Goal: Check status: Check status

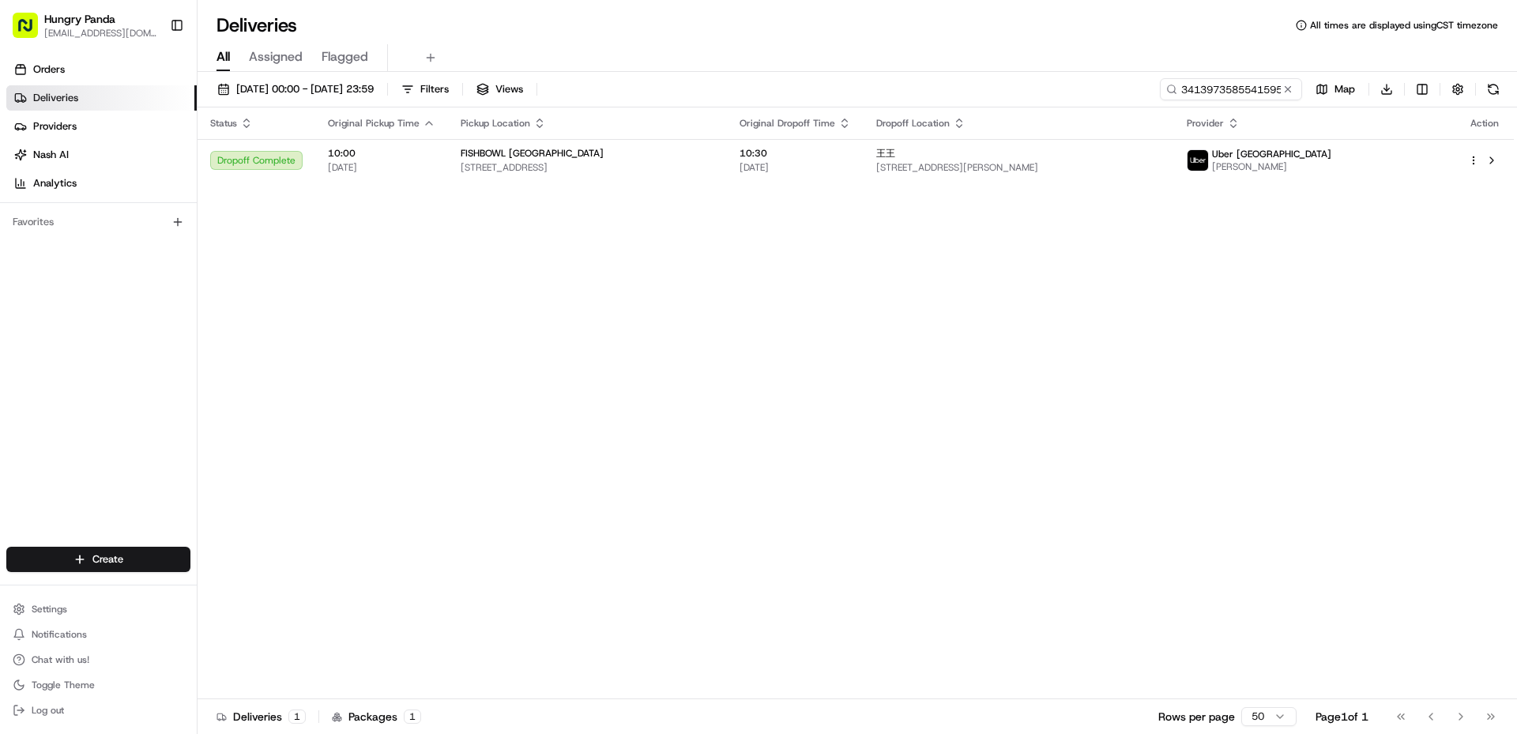
scroll to position [0, 67]
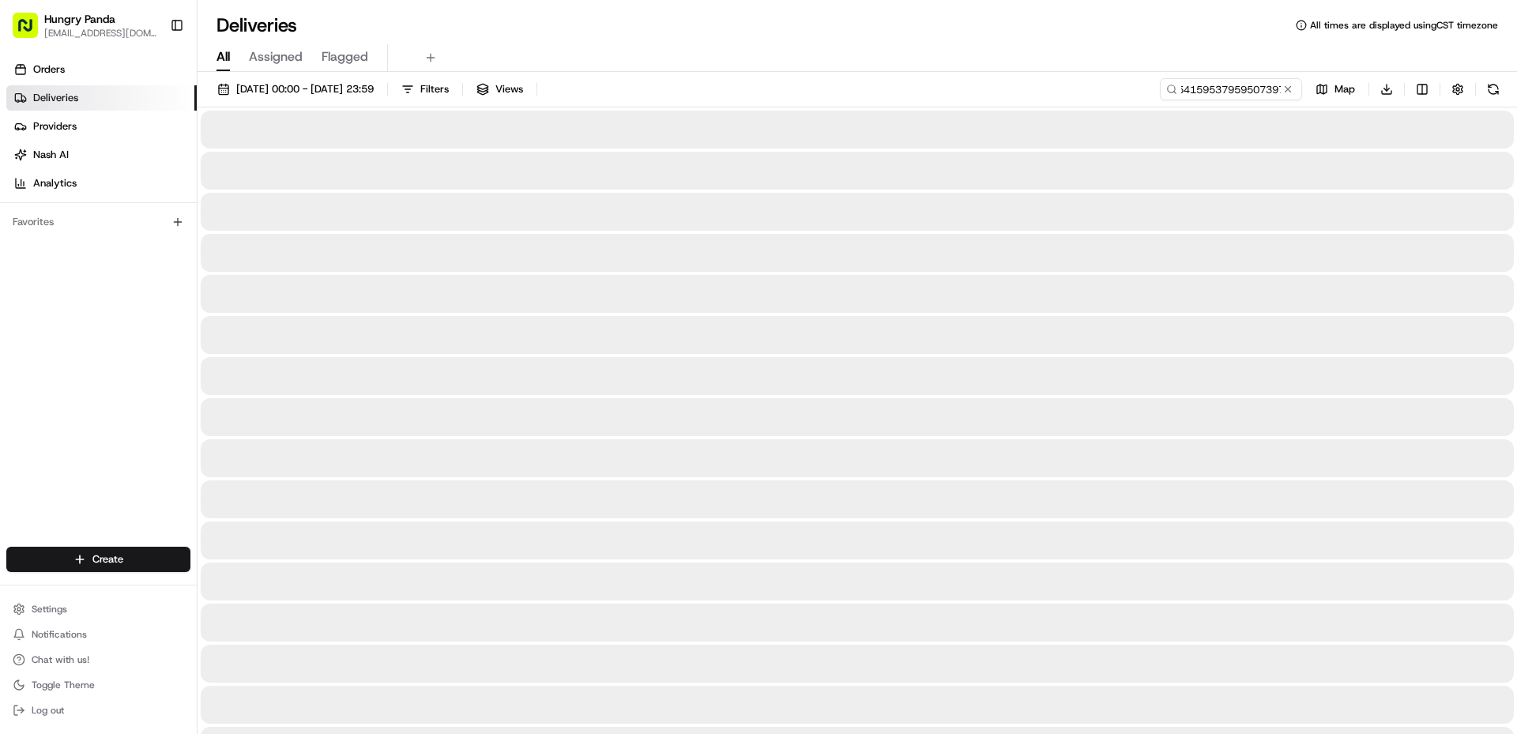
click at [1223, 91] on input "341397358554159537959507397714324461438" at bounding box center [1231, 89] width 142 height 22
click at [1223, 90] on input "341397358554159537959507397714324461438" at bounding box center [1231, 89] width 142 height 22
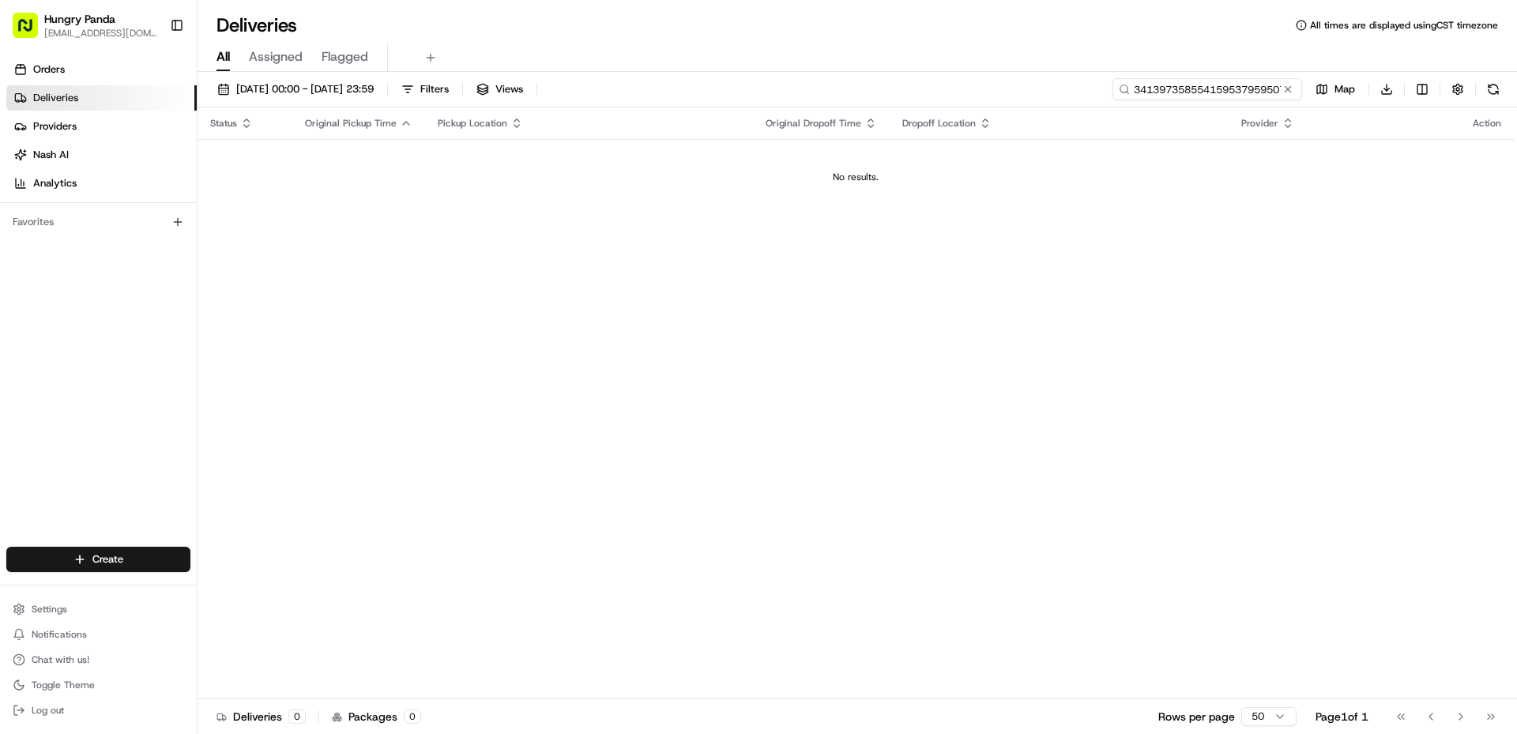
click at [1195, 85] on input "341397358554159537959507397714324461438" at bounding box center [1207, 89] width 190 height 22
paste input "5415953795950739771432"
type input "5415953795950739771432"
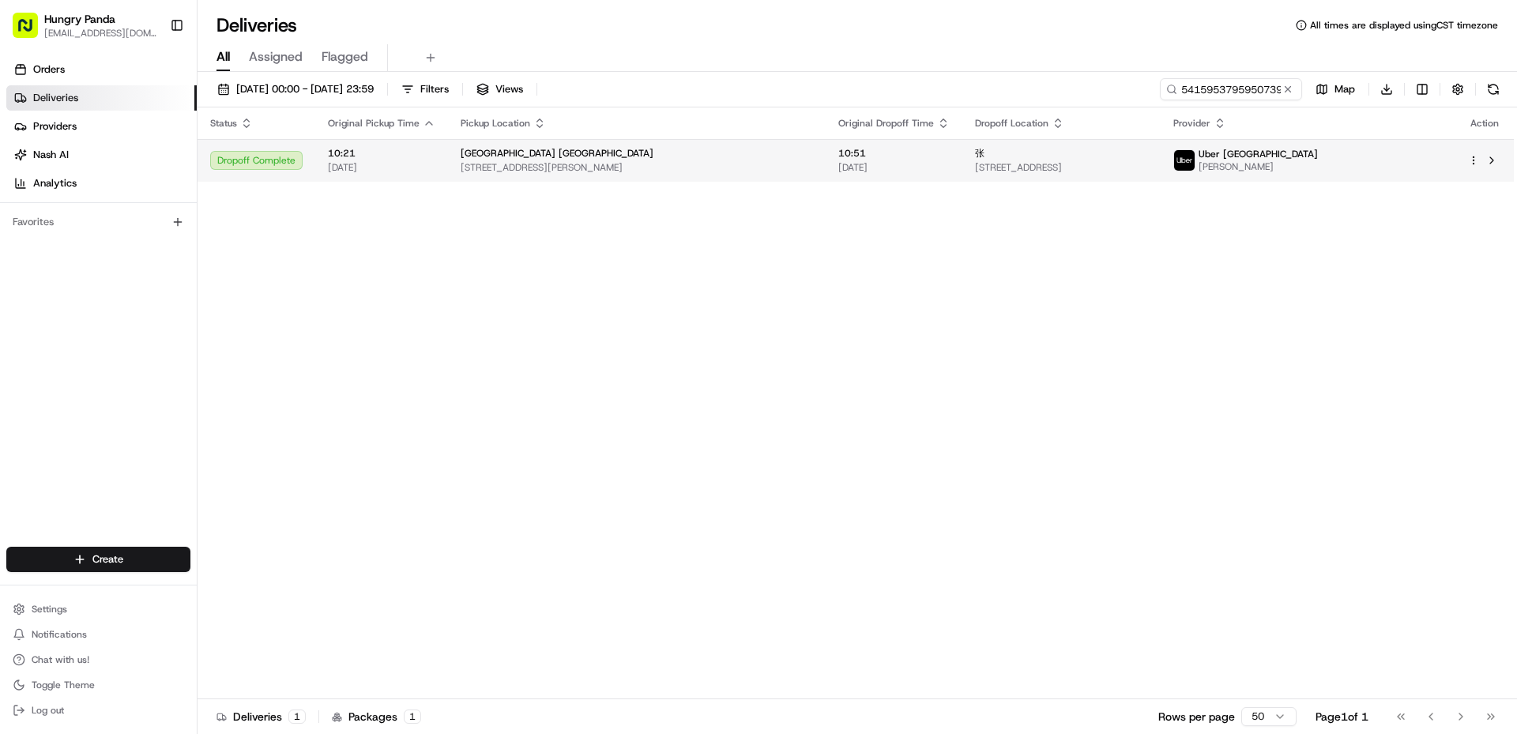
click at [860, 155] on span "10:51" at bounding box center [893, 153] width 111 height 13
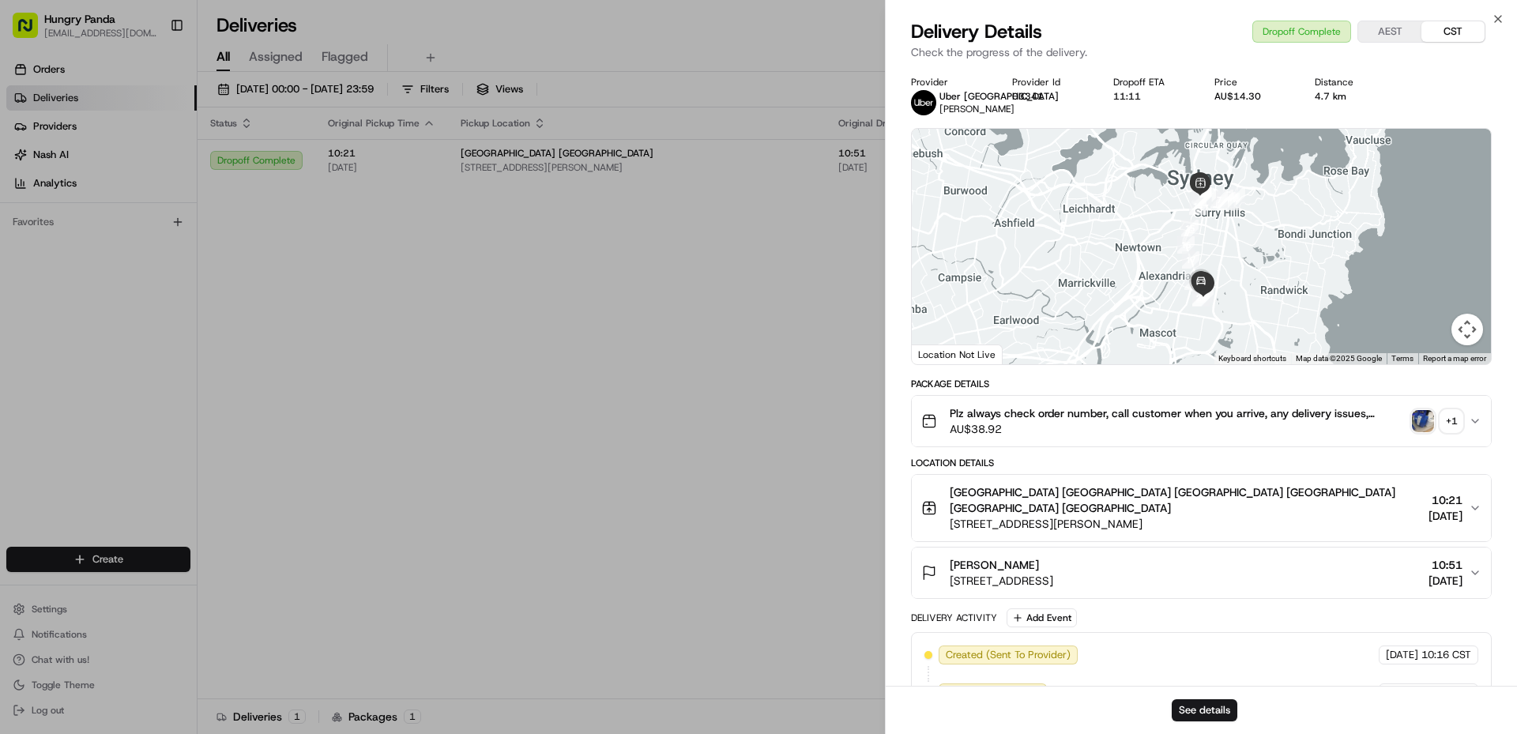
click at [1415, 412] on img "button" at bounding box center [1423, 421] width 22 height 22
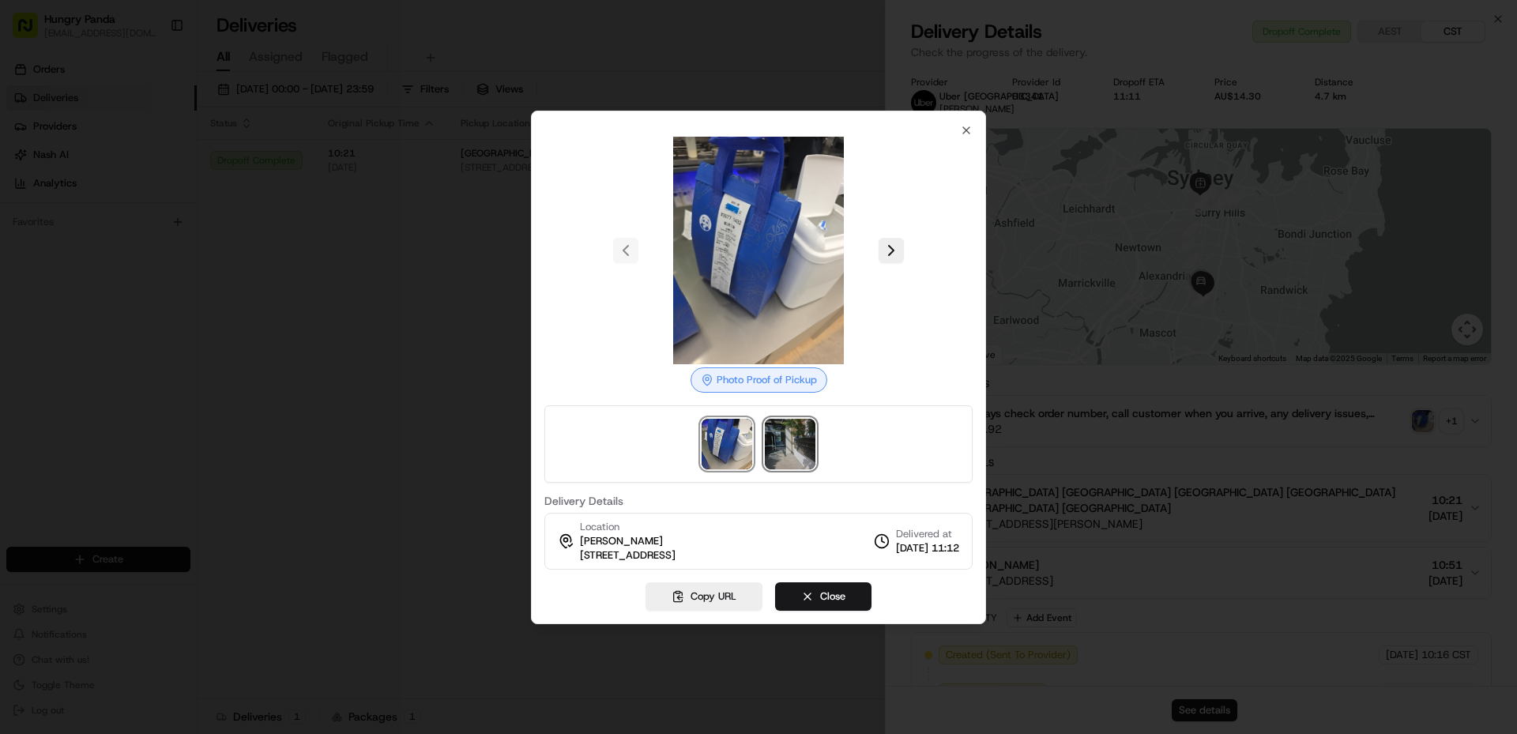
click at [797, 424] on img at bounding box center [790, 444] width 51 height 51
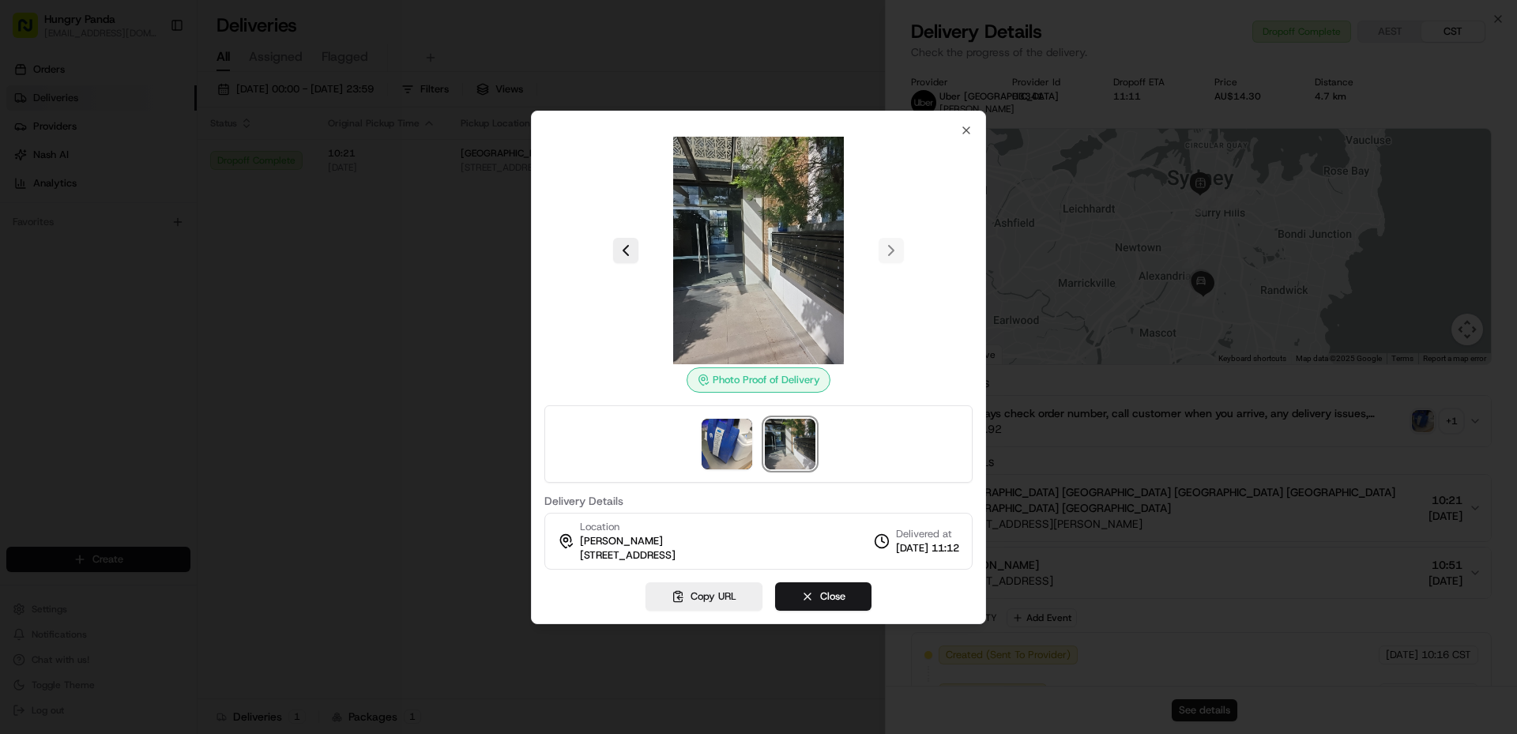
click at [756, 270] on img at bounding box center [759, 251] width 228 height 228
click at [209, 374] on div at bounding box center [758, 367] width 1517 height 734
